Goal: Task Accomplishment & Management: Use online tool/utility

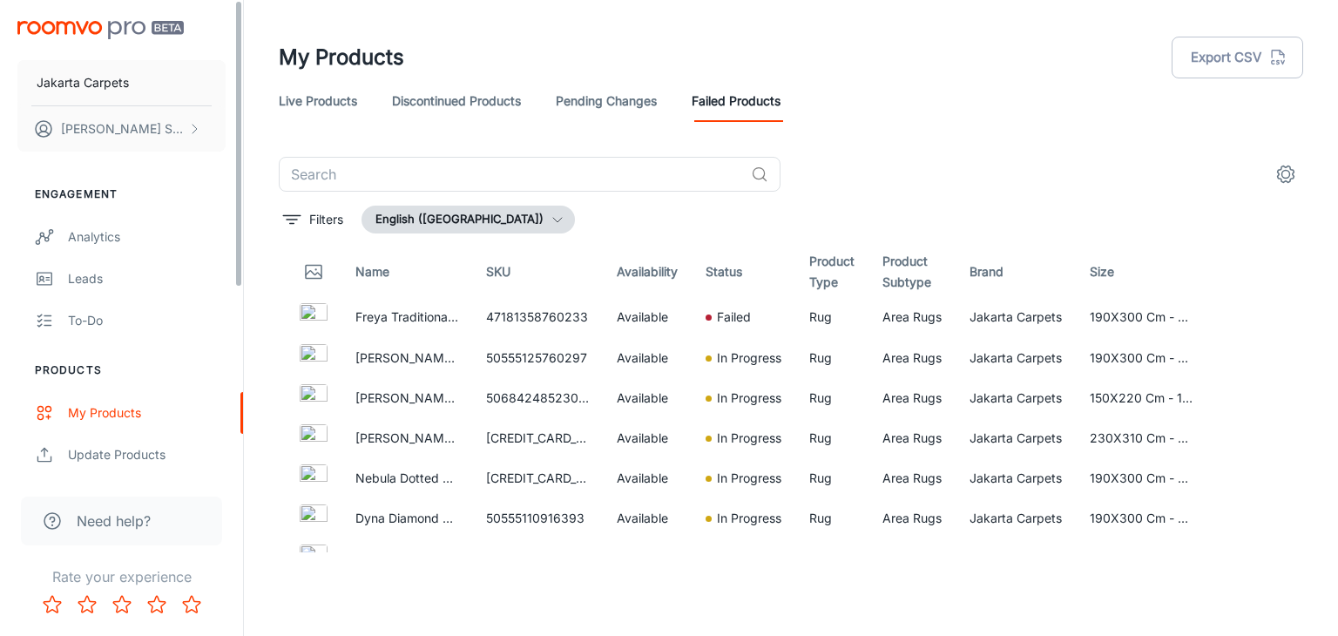
scroll to position [52, 31]
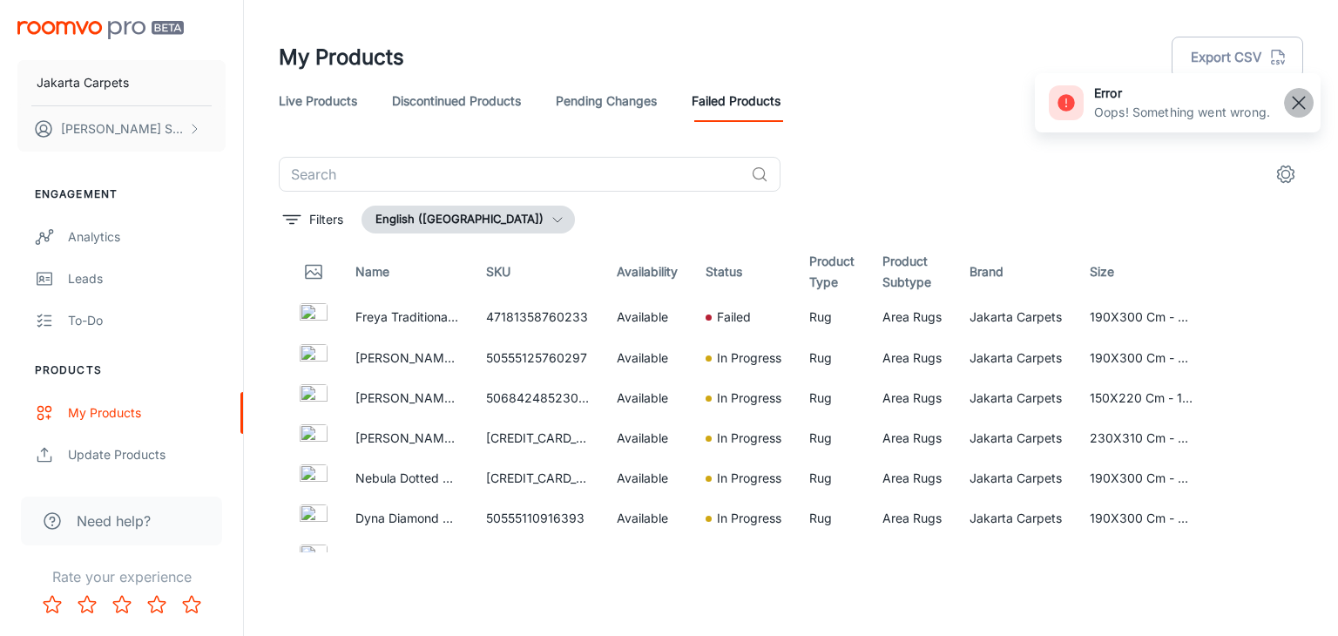
click at [1295, 103] on rect "button" at bounding box center [1298, 102] width 21 height 21
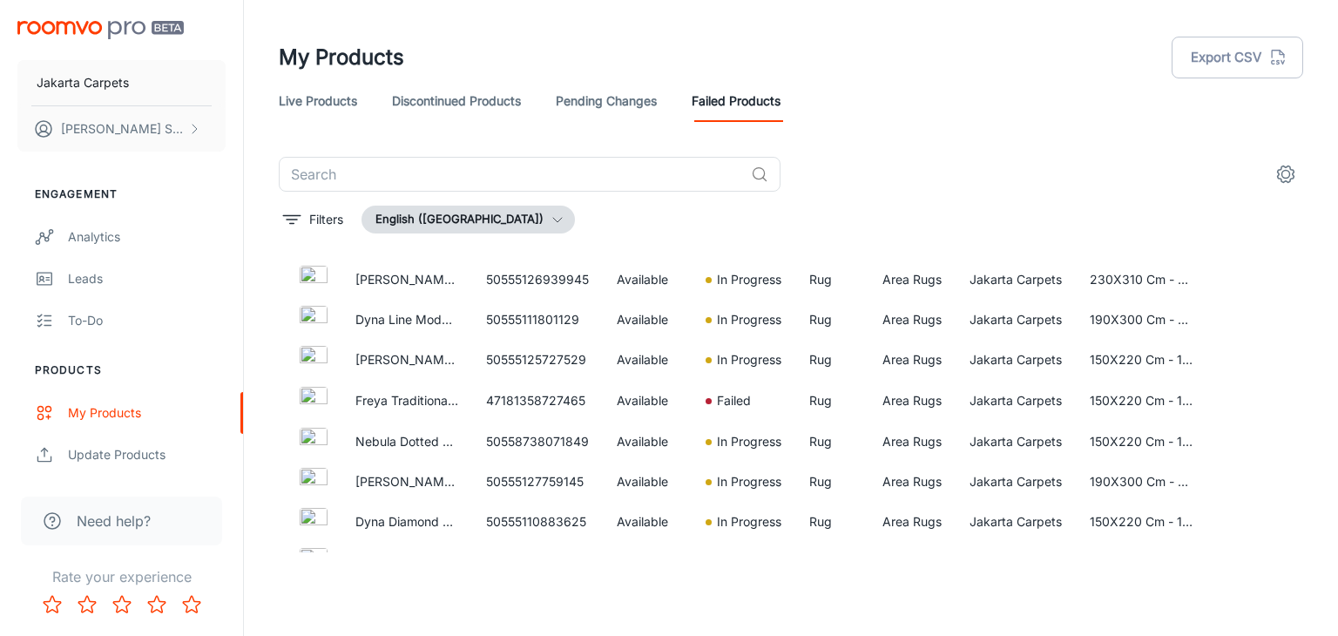
scroll to position [1299, 0]
